Goal: Task Accomplishment & Management: Complete application form

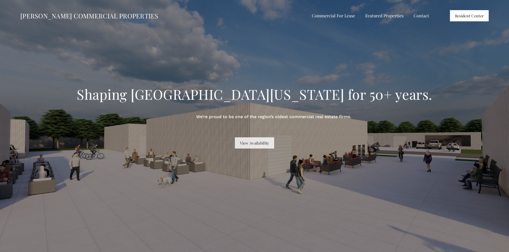
click at [262, 144] on link "View Availability" at bounding box center [254, 143] width 39 height 11
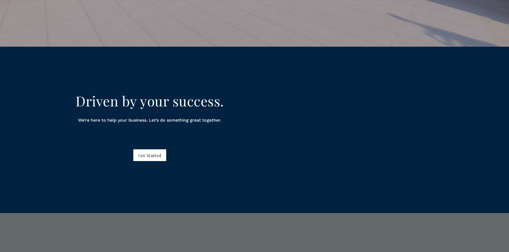
scroll to position [2919, 0]
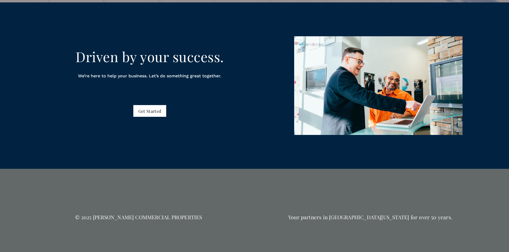
click at [152, 115] on link "Get Started" at bounding box center [149, 110] width 33 height 11
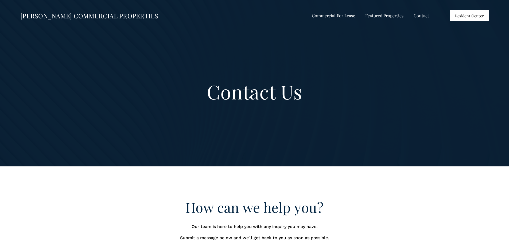
click at [422, 17] on link "Contact" at bounding box center [421, 16] width 15 height 8
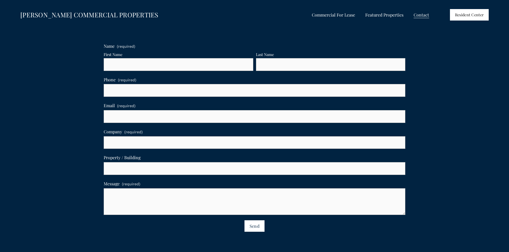
scroll to position [363, 0]
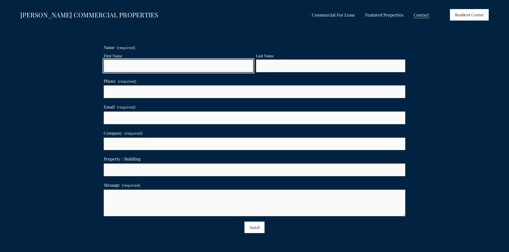
click at [190, 67] on input "First Name" at bounding box center [179, 66] width 150 height 13
type input "Dan"
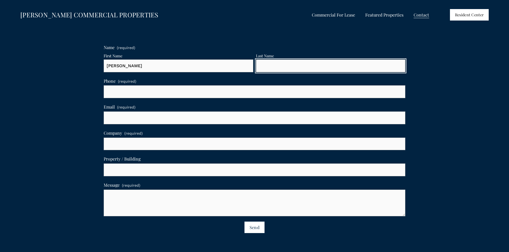
click at [282, 63] on input "Last Name" at bounding box center [331, 66] width 150 height 13
type input "Schaap"
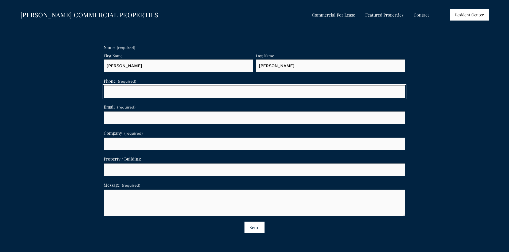
click at [231, 94] on input "text" at bounding box center [255, 91] width 302 height 13
type input "(479) 305-1358"
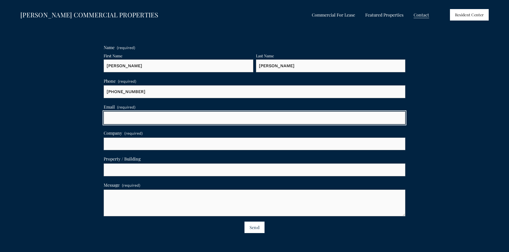
click at [169, 121] on input "Email (required)" at bounding box center [255, 118] width 302 height 13
type input "daniel.schaap@911restoration.com"
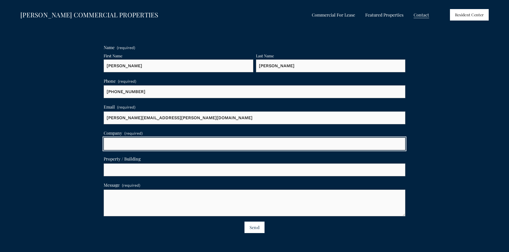
click at [164, 142] on input "Company (required)" at bounding box center [255, 144] width 302 height 13
type input "911 Restoration"
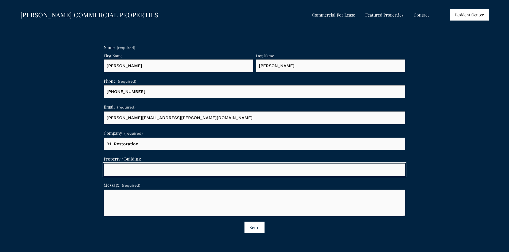
click at [151, 174] on input "Property / Building" at bounding box center [255, 170] width 302 height 13
type input "3"
type input "L"
type input "Building"
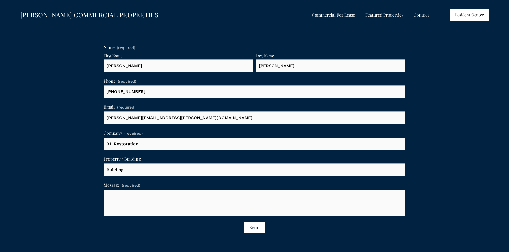
click at [130, 196] on textarea "Message (required)" at bounding box center [255, 203] width 302 height 27
type textarea "Looking for 3-5000 sq. ft. with problems like mold, fire, asbestos/lead...somet…"
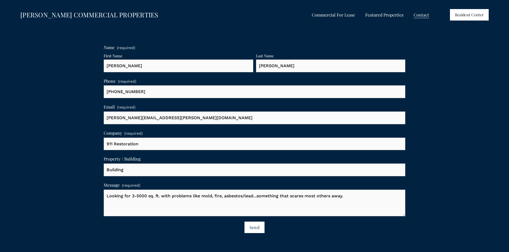
click at [259, 227] on span "Send" at bounding box center [255, 228] width 10 height 6
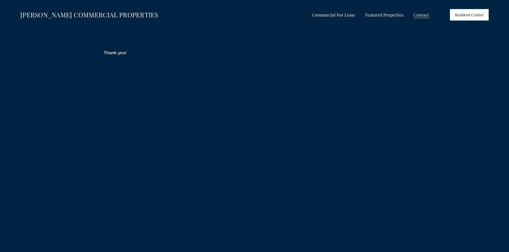
click at [419, 13] on link "Contact" at bounding box center [421, 15] width 15 height 8
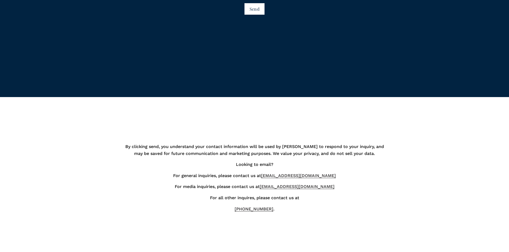
scroll to position [583, 0]
